Goal: Task Accomplishment & Management: Manage account settings

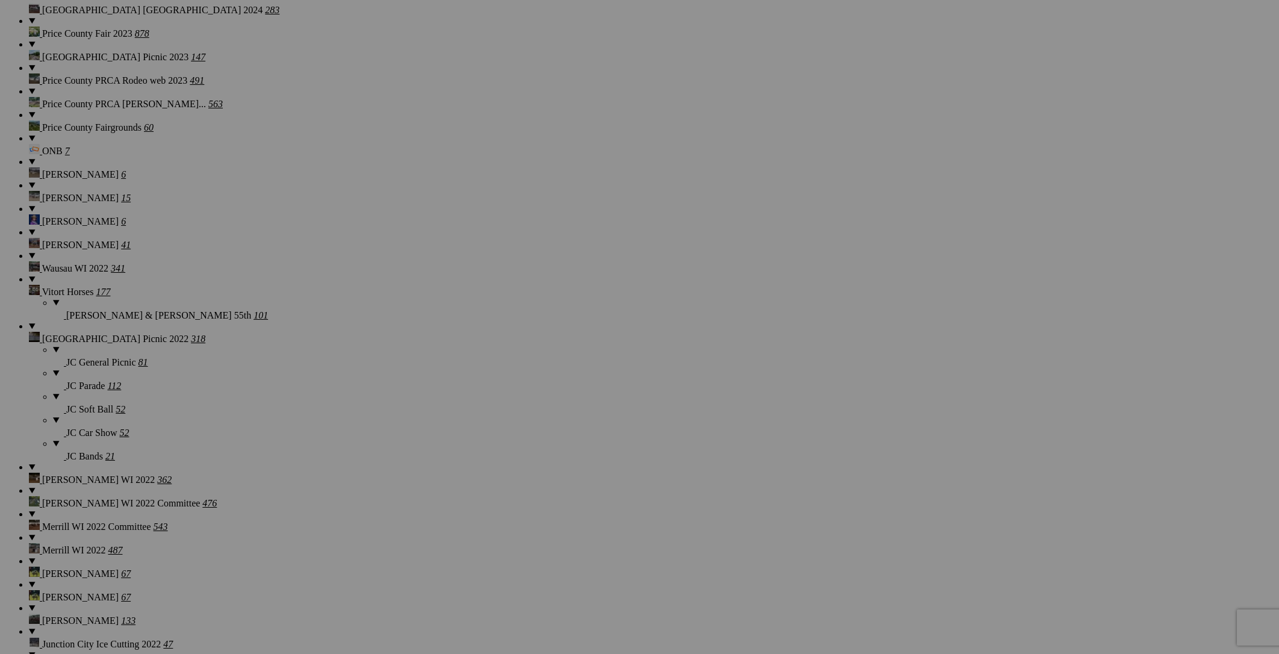
scroll to position [1206, 0]
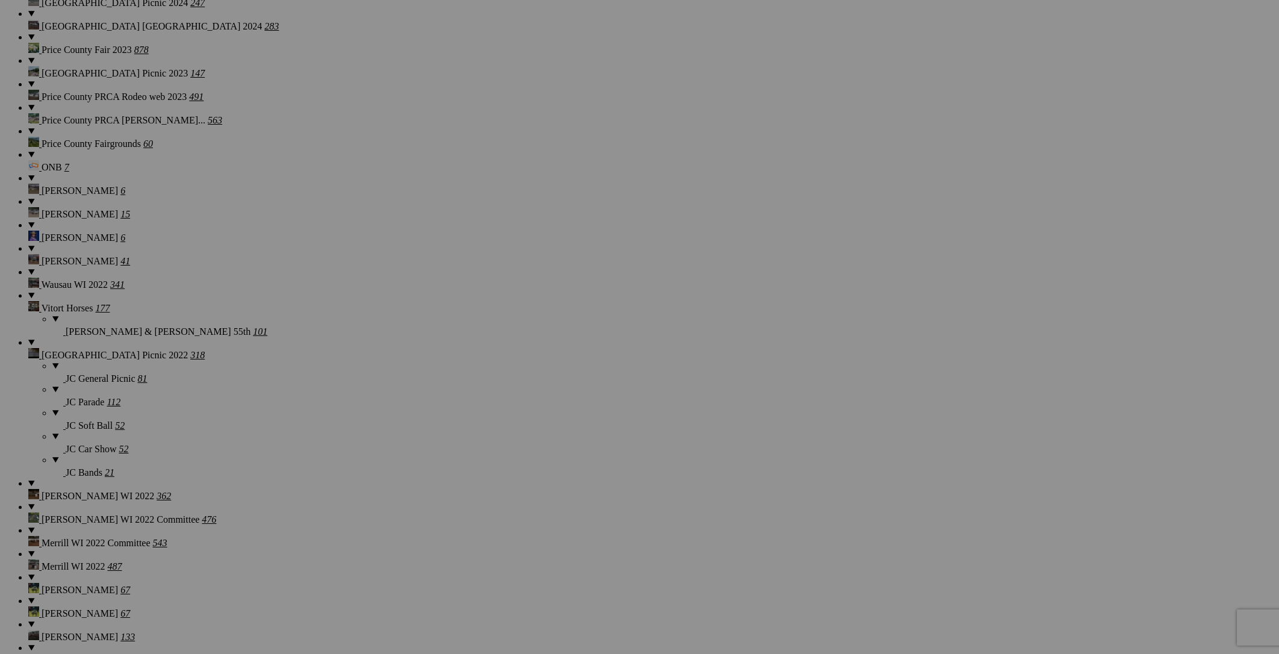
scroll to position [1187, 0]
click at [559, 406] on span "Yes" at bounding box center [553, 406] width 14 height 10
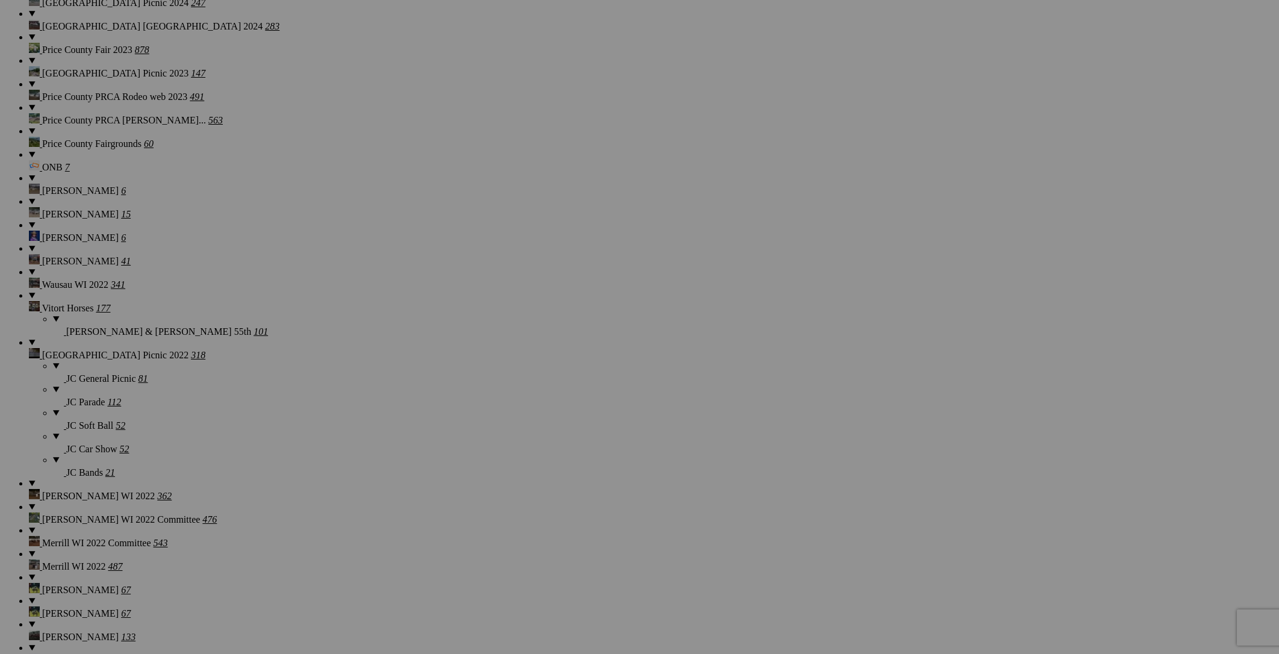
click at [559, 407] on link "Yes" at bounding box center [553, 406] width 14 height 10
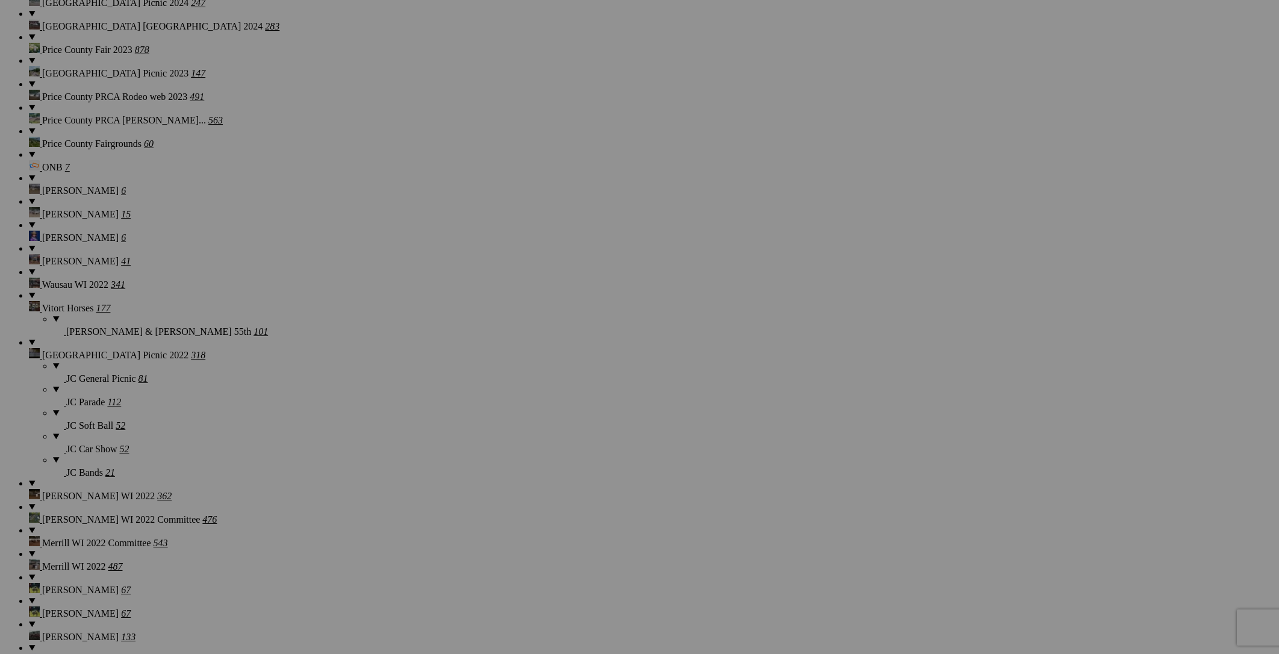
click at [559, 403] on span "Yes" at bounding box center [553, 406] width 14 height 10
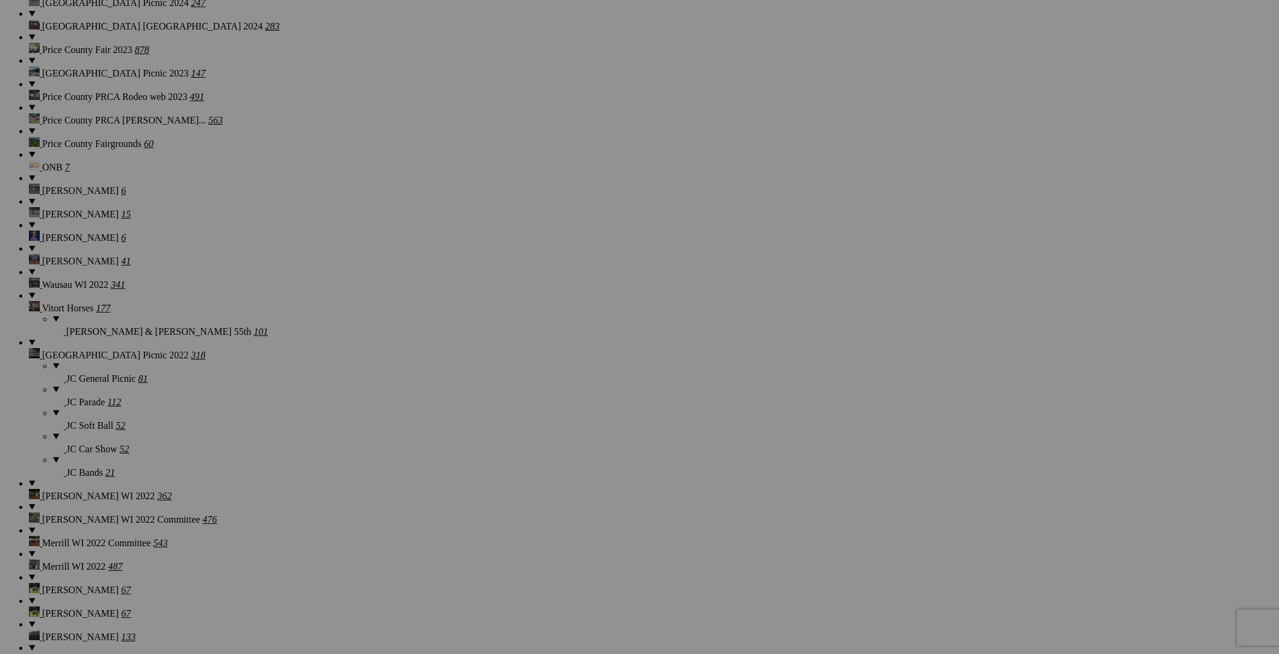
click at [559, 408] on link "Yes" at bounding box center [553, 406] width 14 height 10
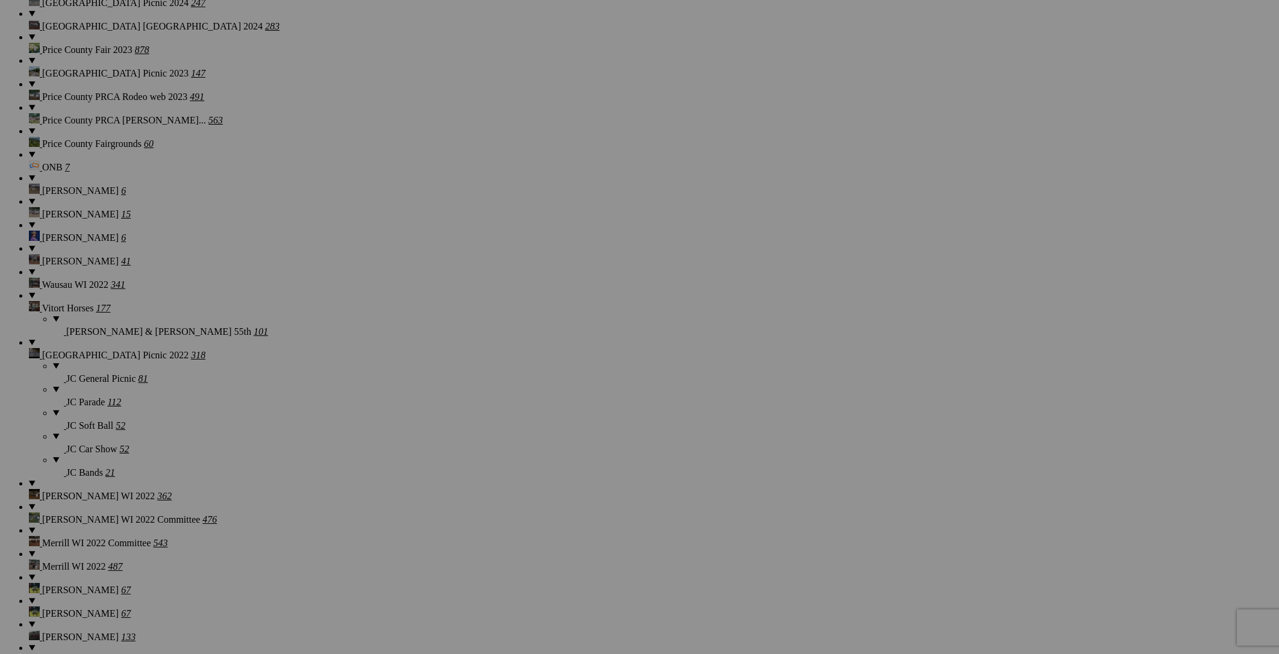
click at [559, 406] on link "Yes" at bounding box center [553, 406] width 14 height 10
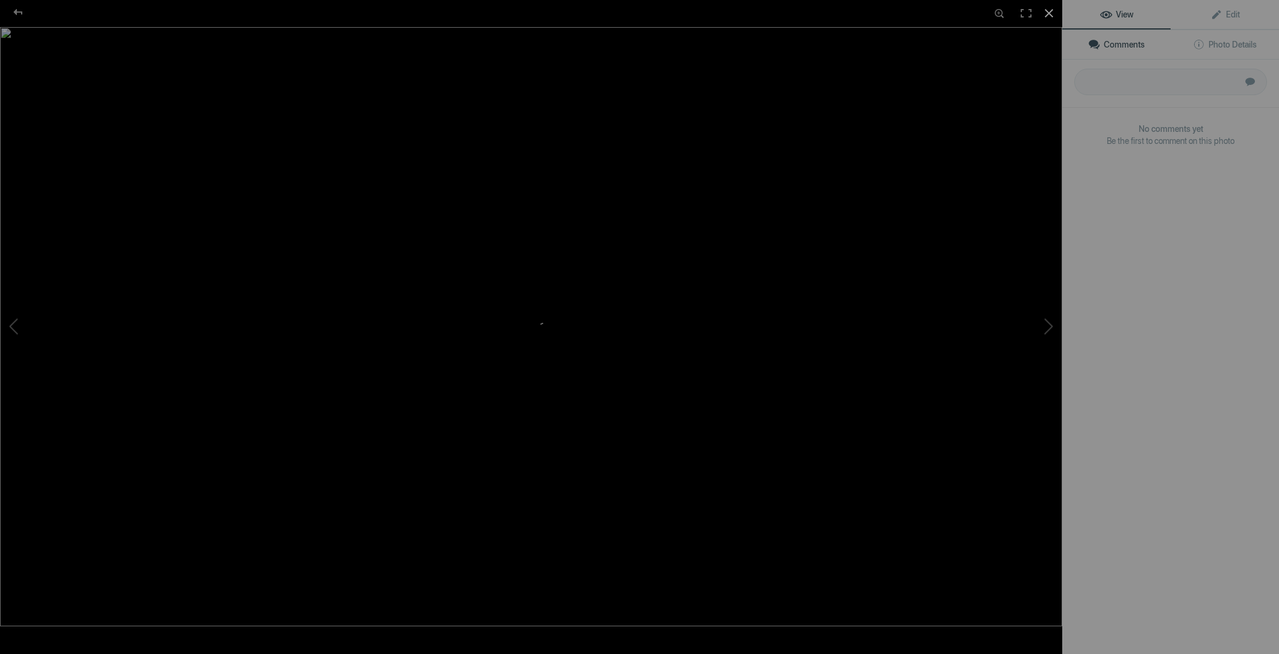
click at [1050, 13] on div at bounding box center [1049, 13] width 26 height 26
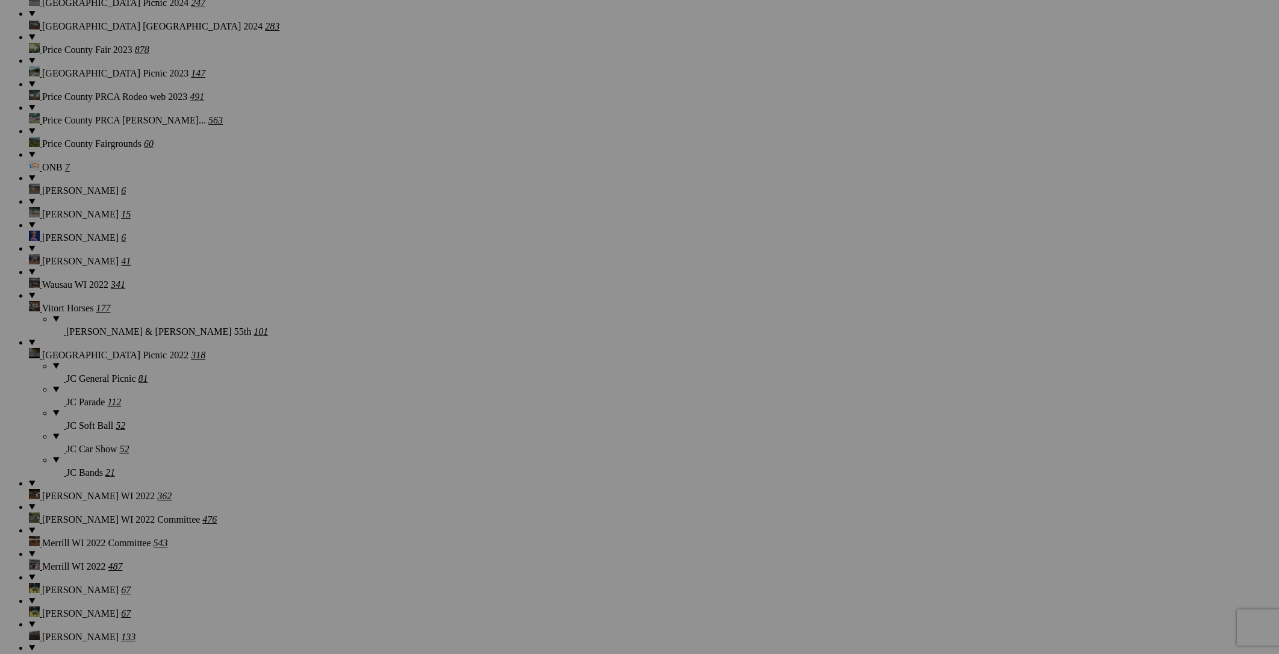
click at [559, 410] on span "Yes" at bounding box center [553, 406] width 14 height 10
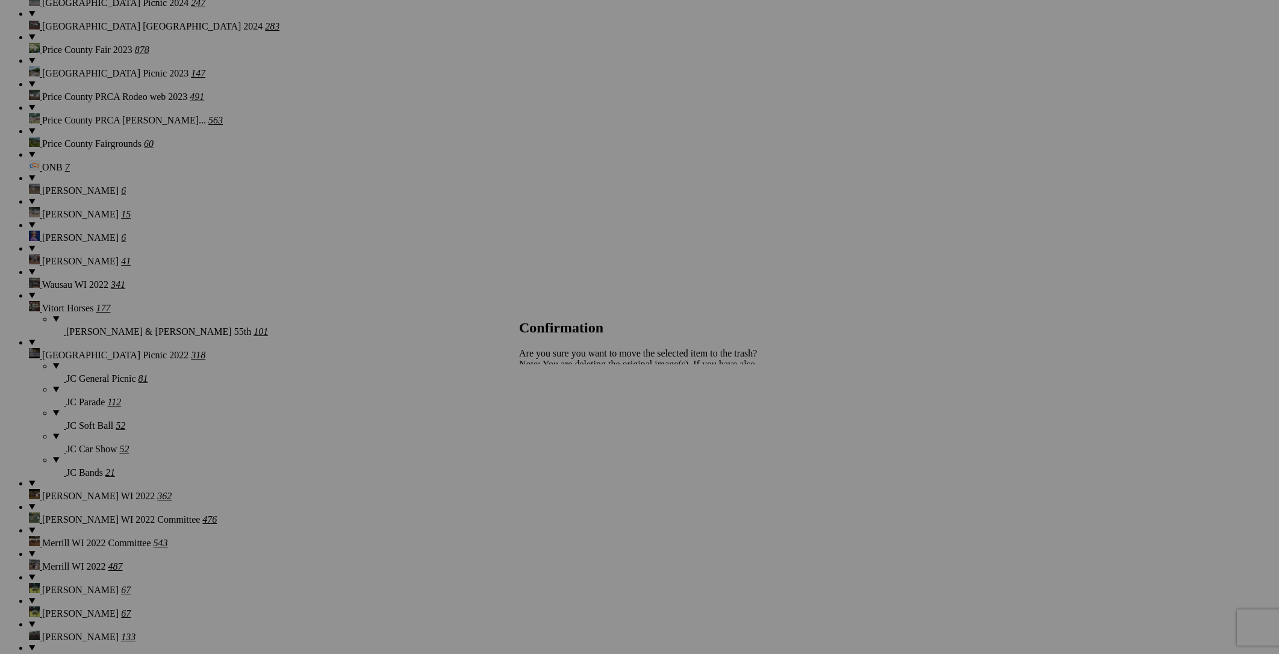
click at [559, 405] on span "Yes" at bounding box center [553, 406] width 14 height 10
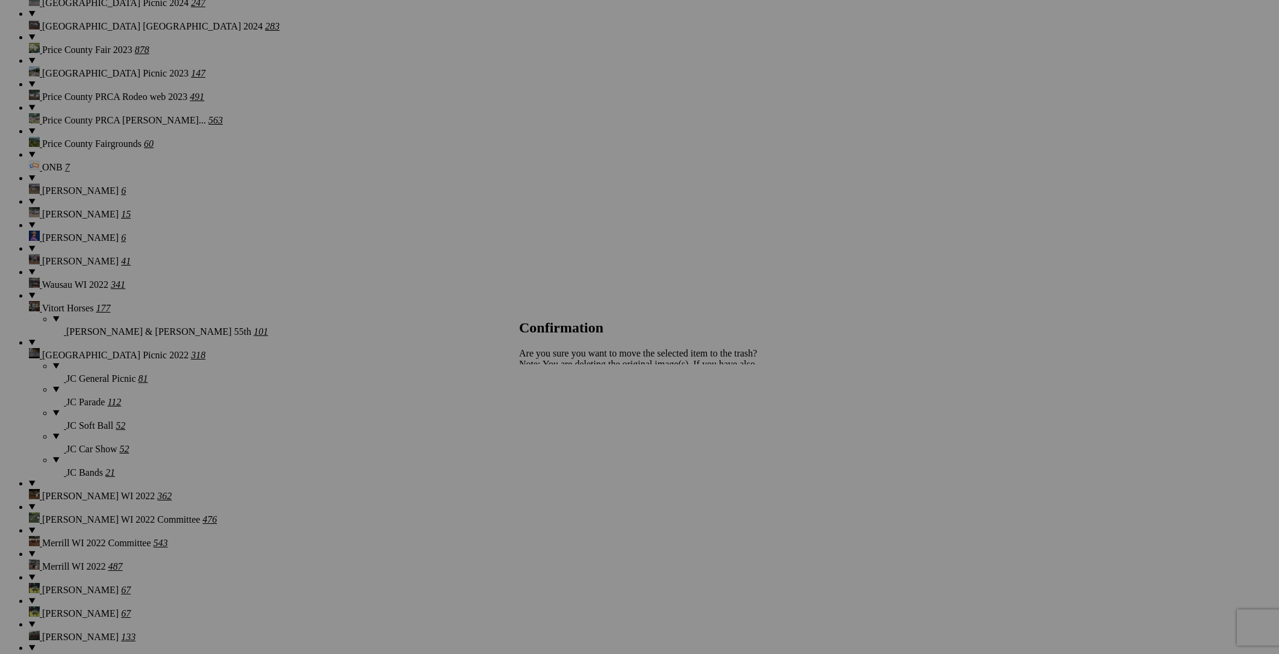
click at [559, 409] on span "Yes" at bounding box center [553, 406] width 14 height 10
click at [559, 406] on span "Yes" at bounding box center [553, 406] width 14 height 10
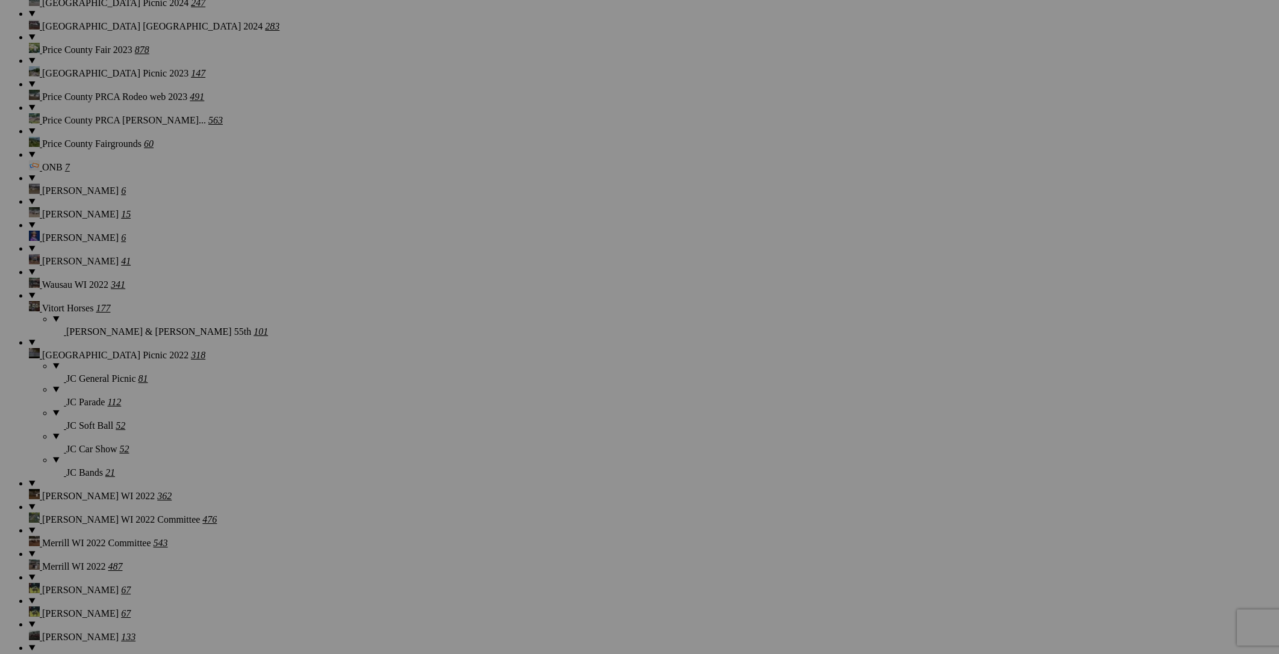
click at [559, 407] on span "Yes" at bounding box center [553, 406] width 14 height 10
click at [559, 404] on span "Yes" at bounding box center [553, 406] width 14 height 10
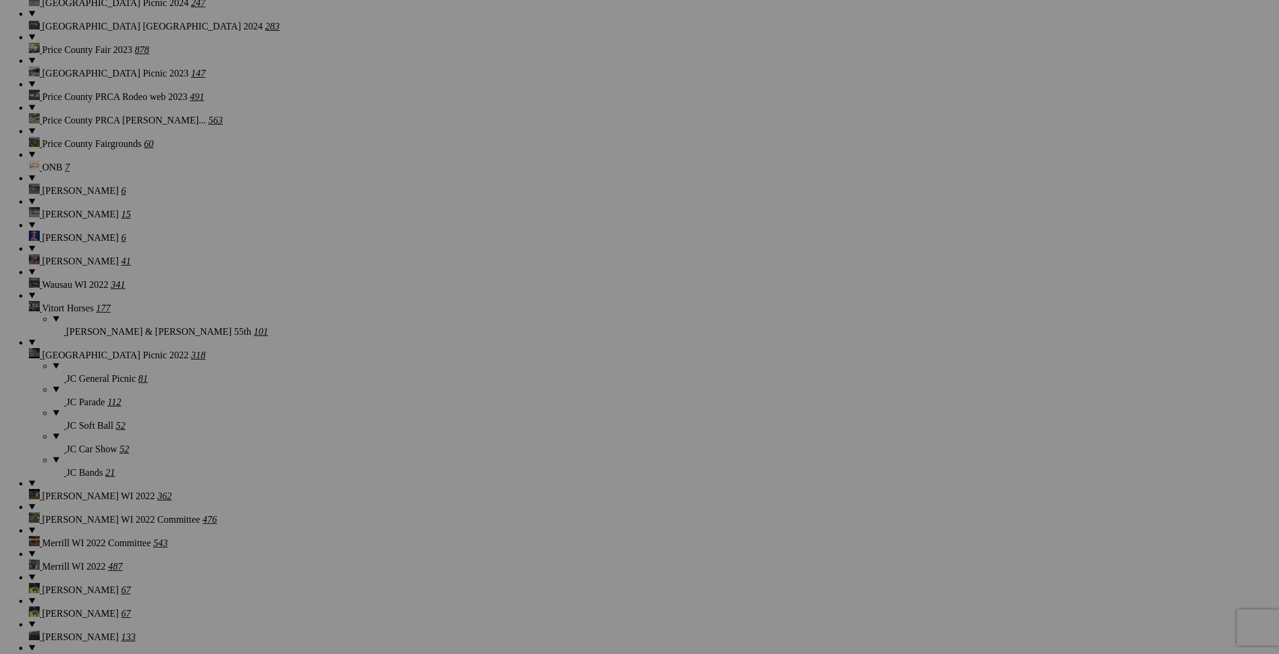
click at [559, 405] on span "Yes" at bounding box center [553, 406] width 14 height 10
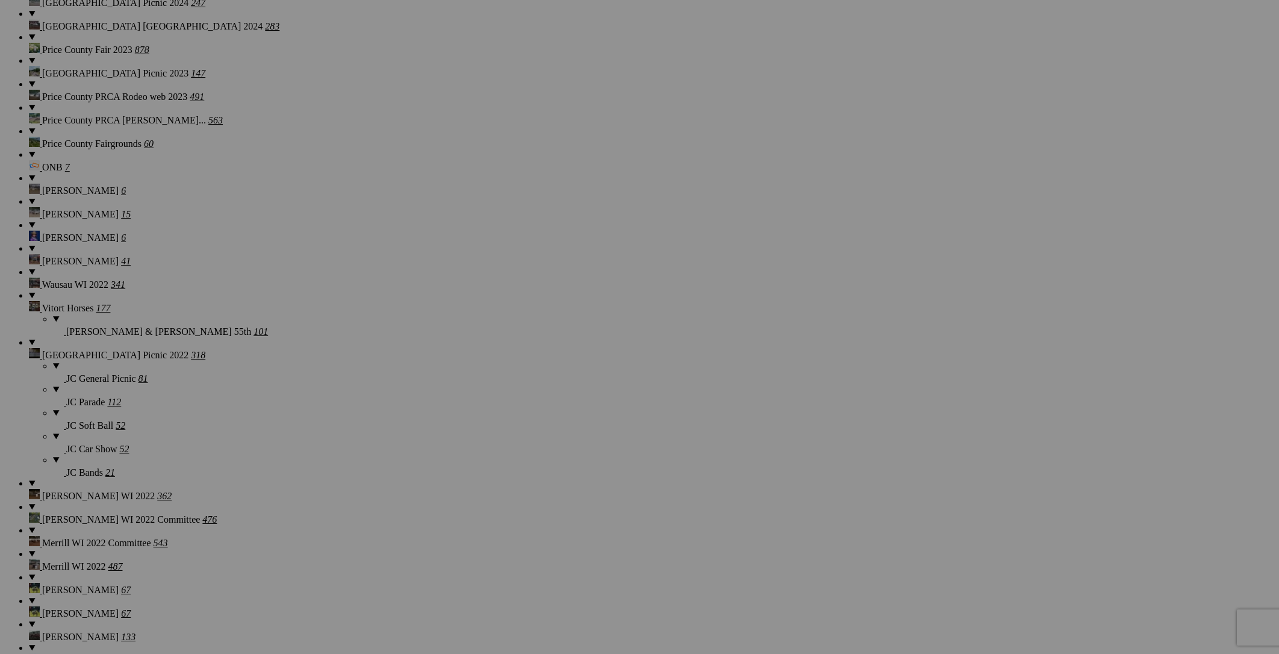
click at [559, 405] on link "Yes" at bounding box center [553, 406] width 14 height 10
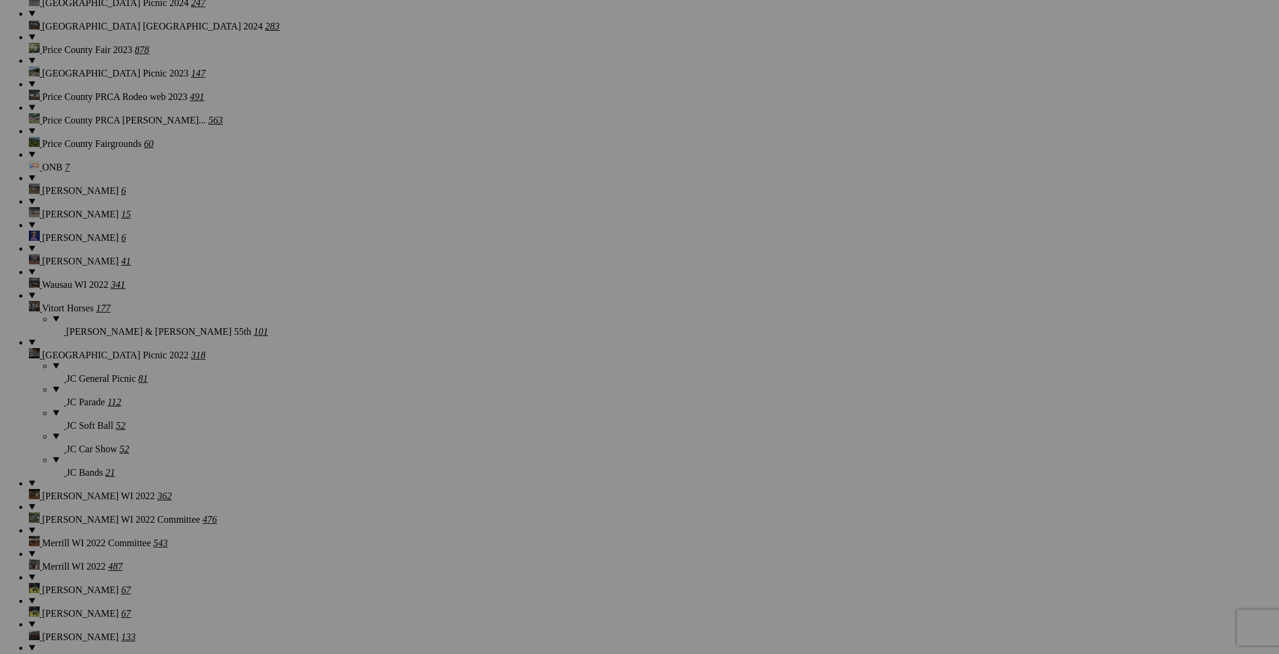
click at [559, 408] on span "Yes" at bounding box center [553, 406] width 14 height 10
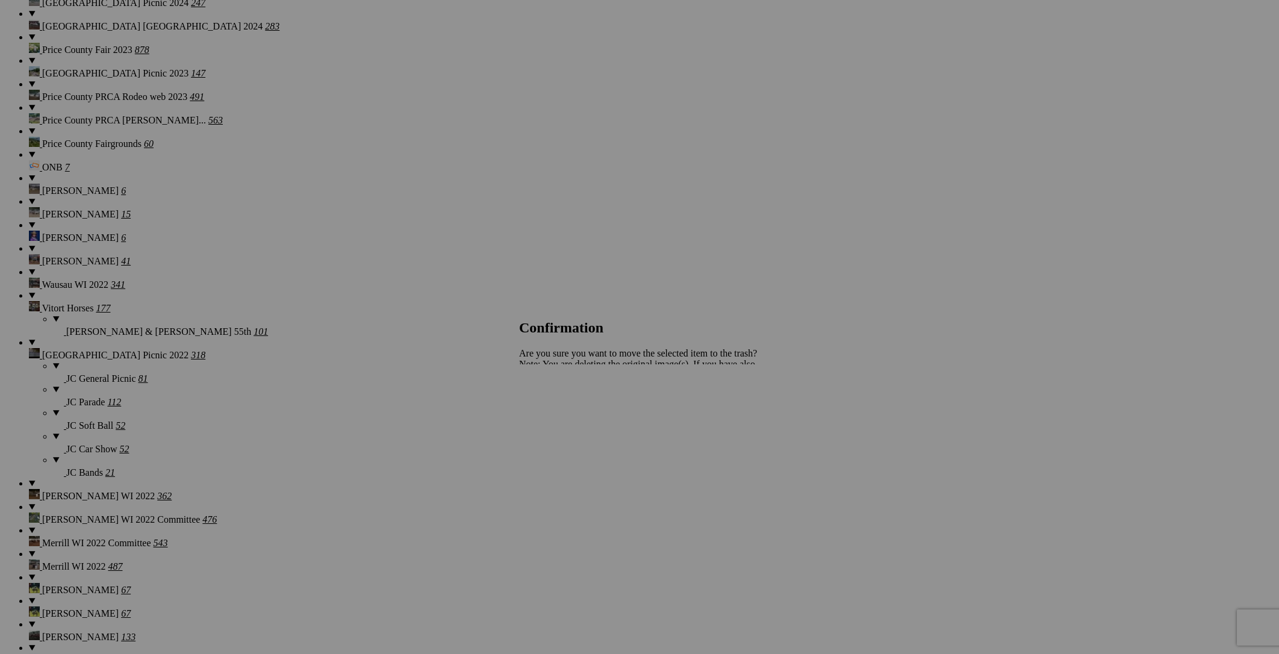
click at [559, 407] on span "Yes" at bounding box center [553, 406] width 14 height 10
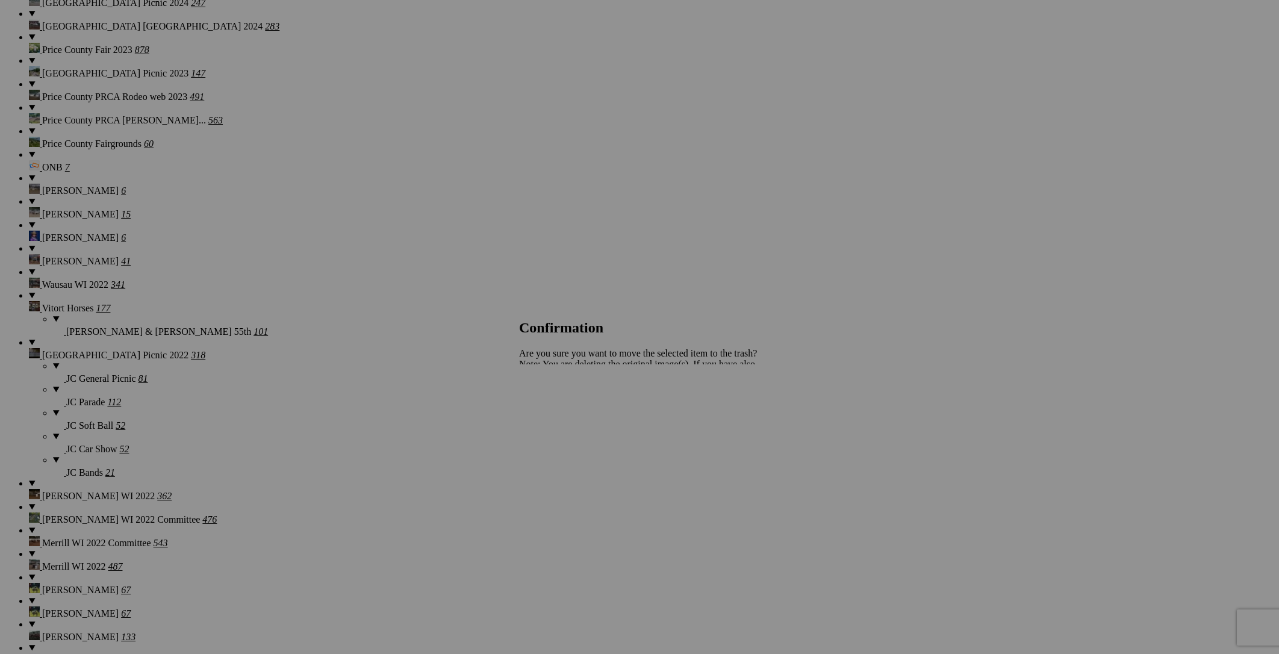
click at [559, 407] on link "Yes" at bounding box center [553, 406] width 14 height 10
